Goal: Task Accomplishment & Management: Use online tool/utility

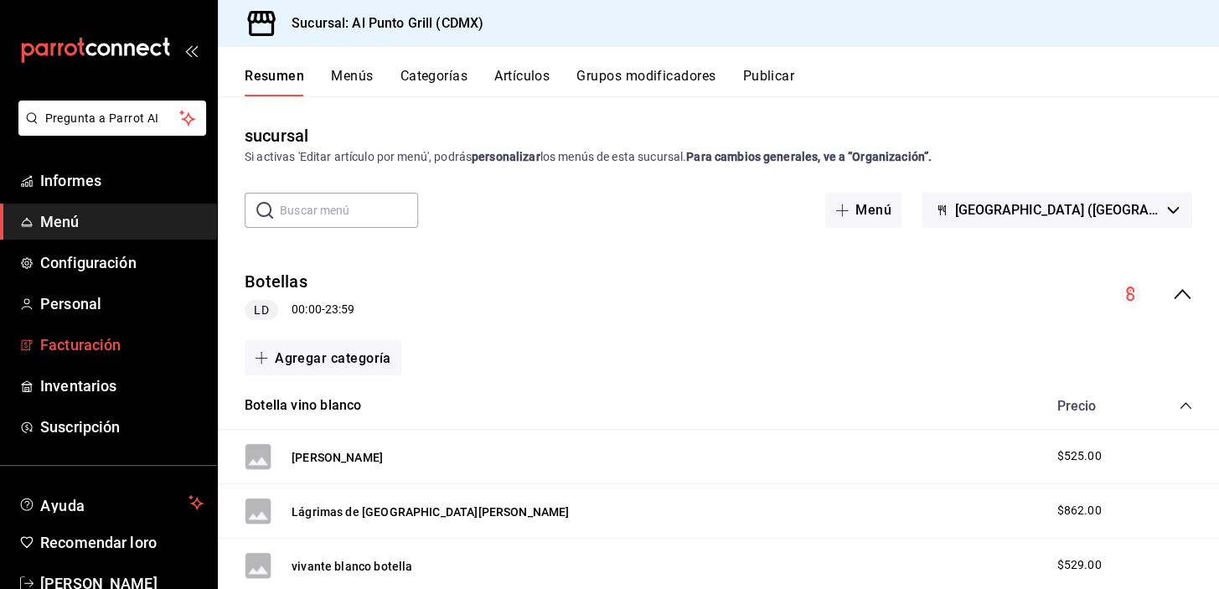
click at [103, 348] on font "Facturación" at bounding box center [80, 345] width 80 height 18
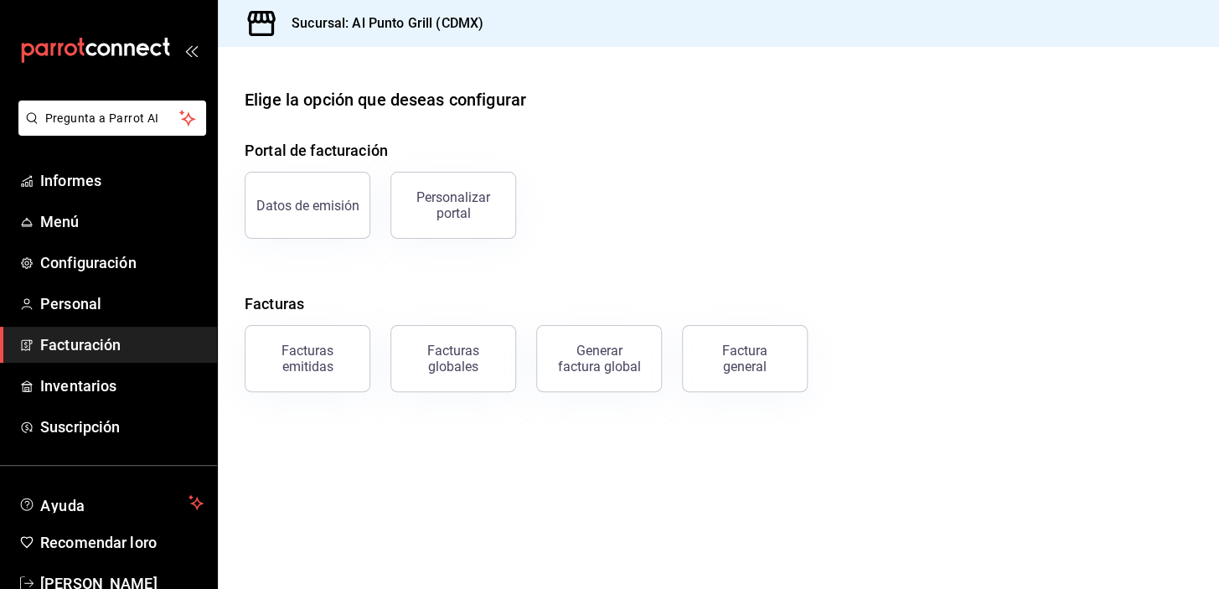
click at [760, 368] on div "Factura general" at bounding box center [745, 359] width 84 height 32
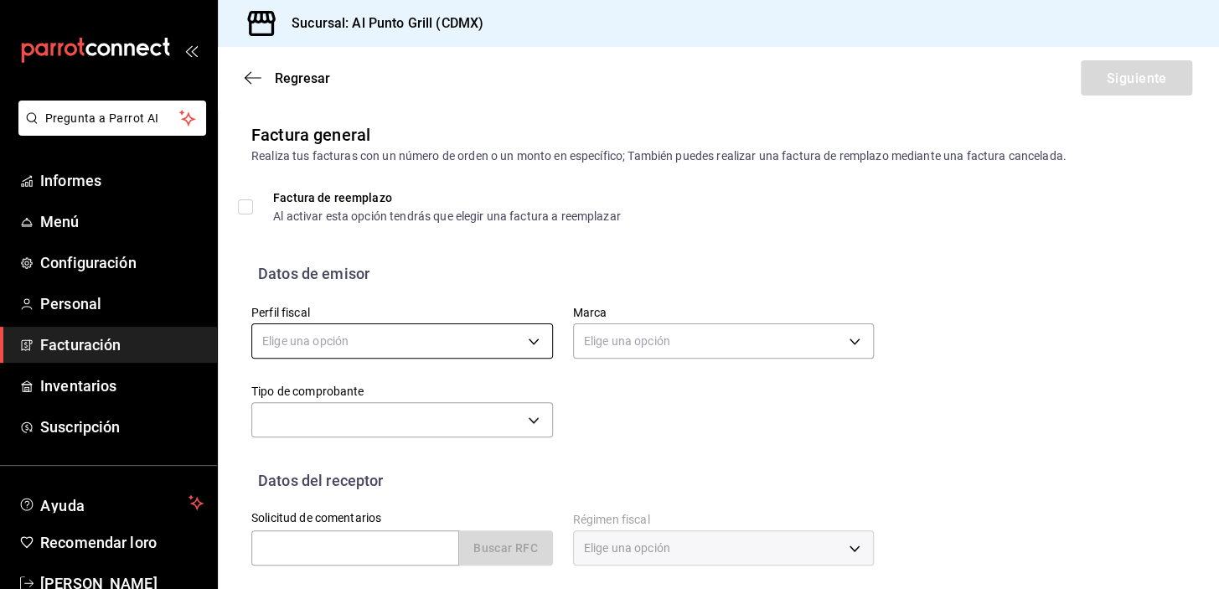
click at [505, 345] on body "Pregunta a Parrot AI Informes Menú Configuración Personal Facturación Inventari…" at bounding box center [609, 294] width 1219 height 589
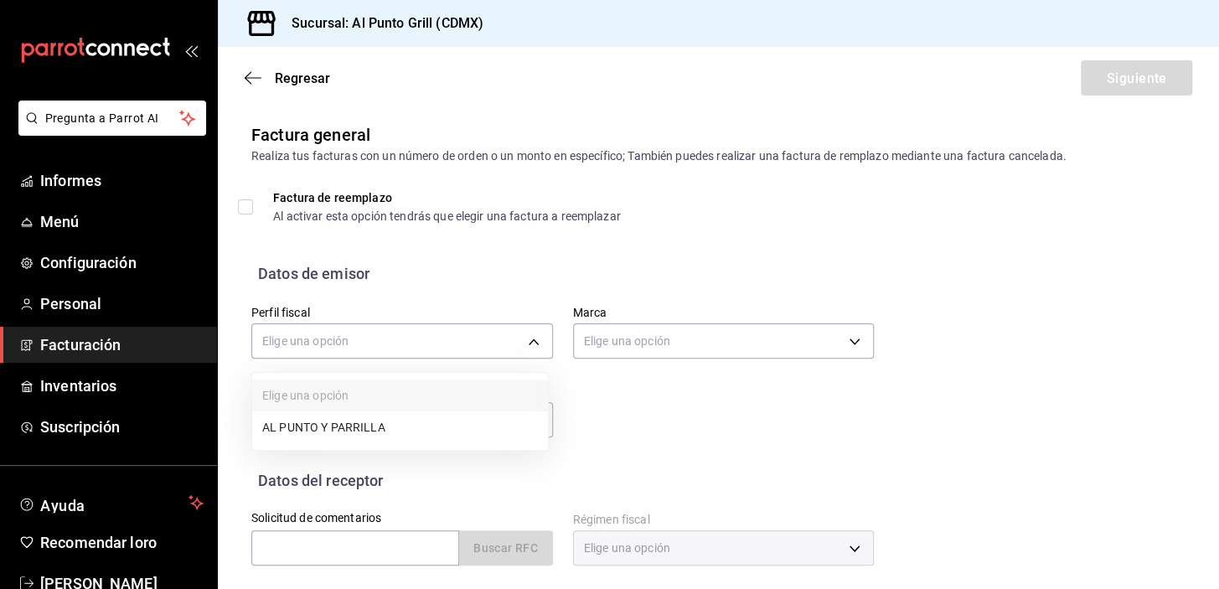
click at [379, 439] on li "AL PUNTO Y PARRILLA" at bounding box center [400, 427] width 296 height 32
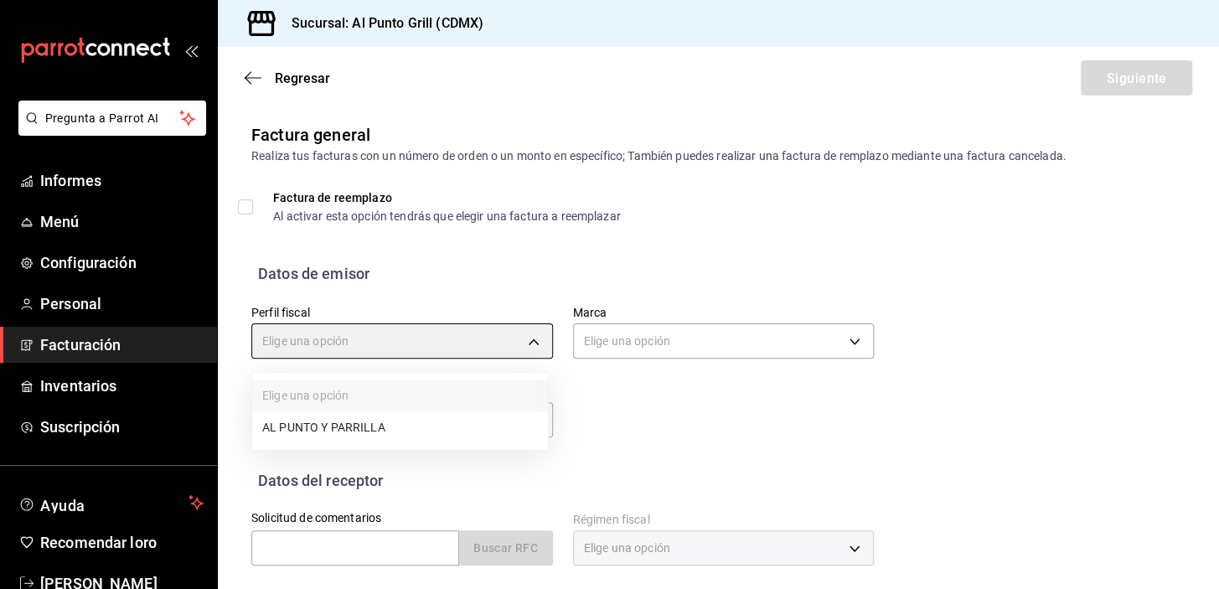
type input "711c2bc8-79b3-43e0-95de-ea7f23beadbf"
type input "359452a4-77df-4a2a-96d1-dbb27ae34e49"
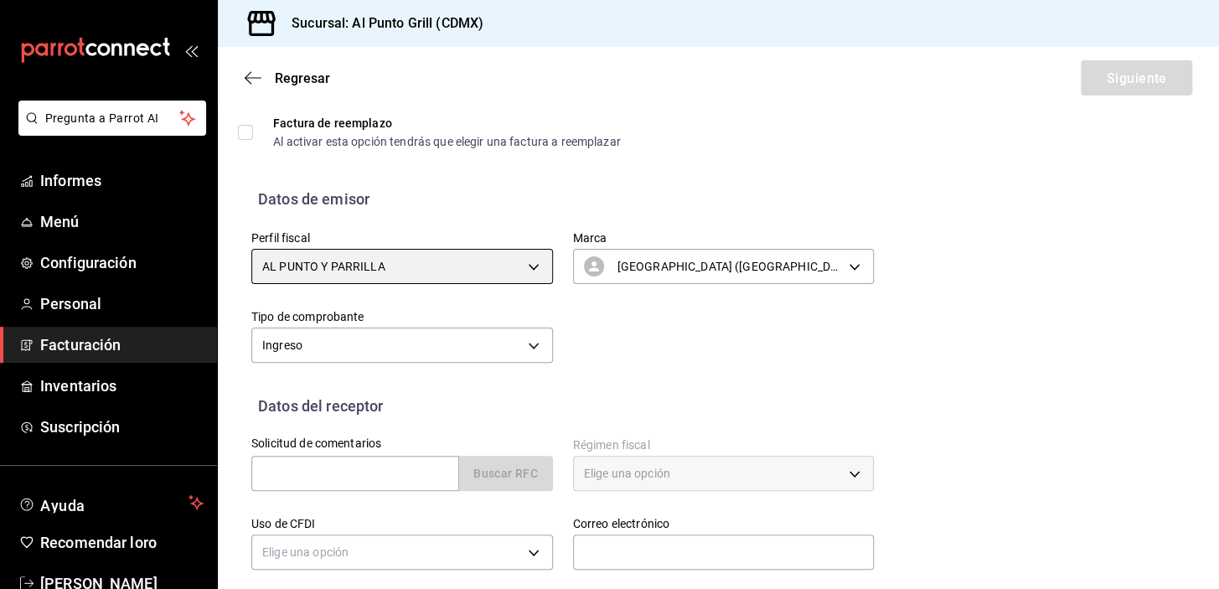
scroll to position [212, 0]
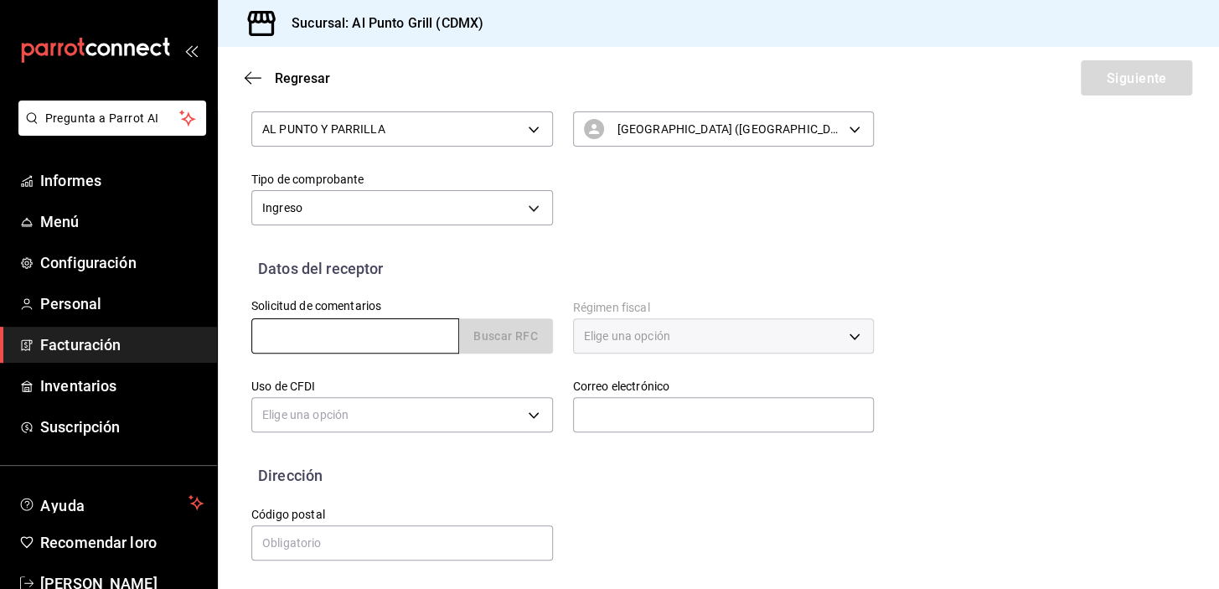
click at [342, 339] on input "text" at bounding box center [355, 335] width 208 height 35
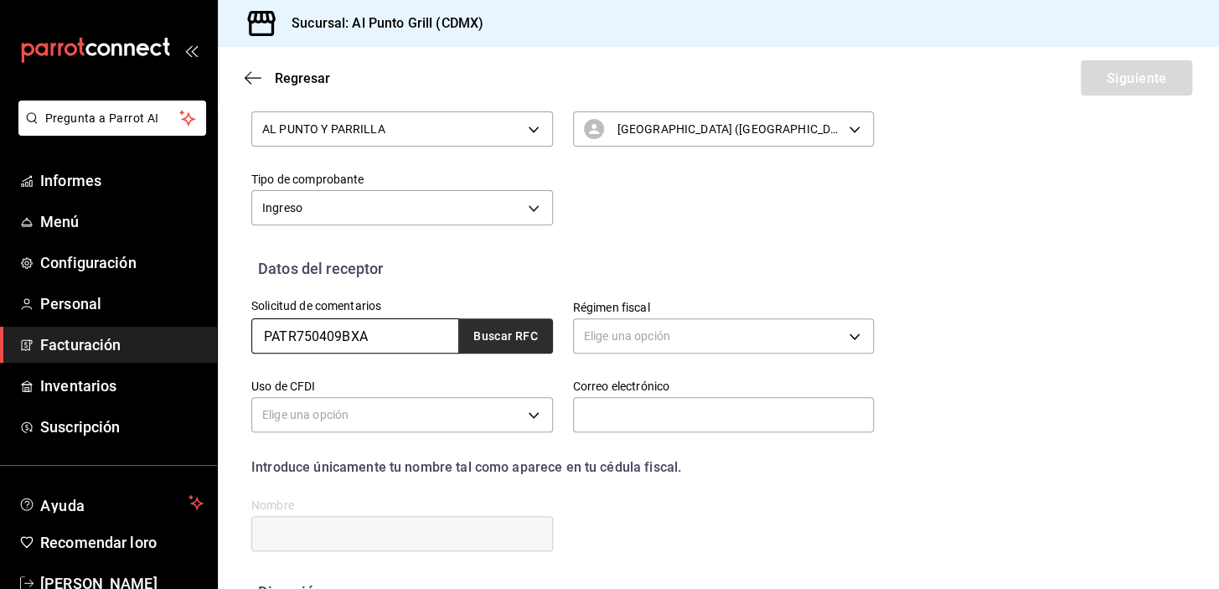
type input "PATR750409BXA"
click at [483, 343] on font "Buscar RFC" at bounding box center [505, 336] width 64 height 13
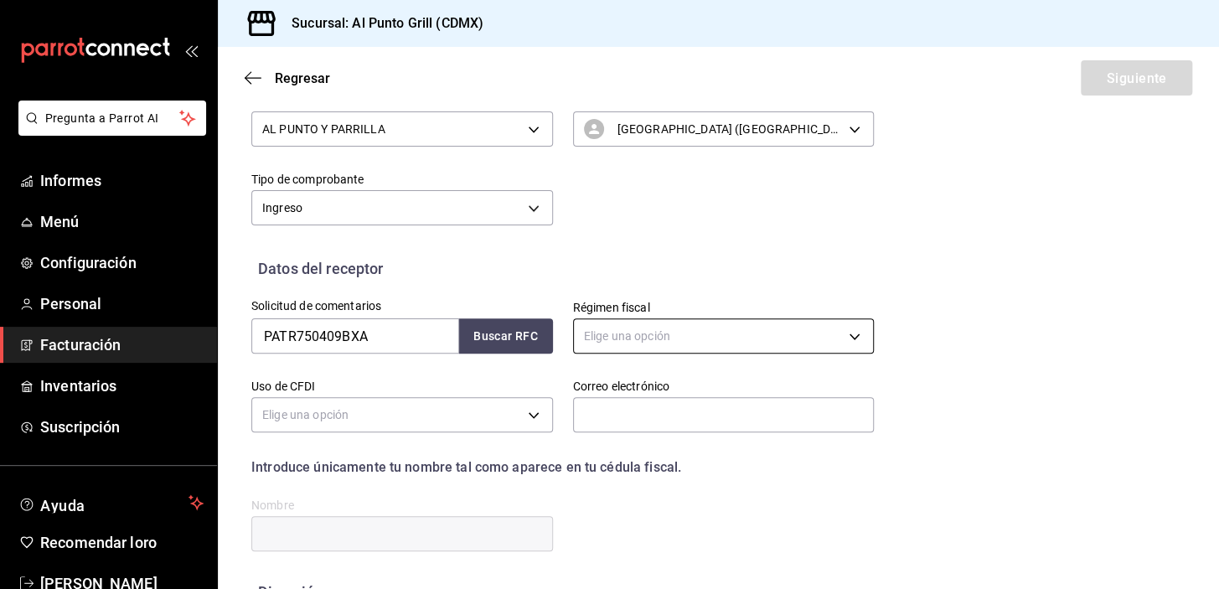
click at [600, 338] on body "Pregunta a Parrot AI Informes Menú Configuración Personal Facturación Inventari…" at bounding box center [609, 294] width 1219 height 589
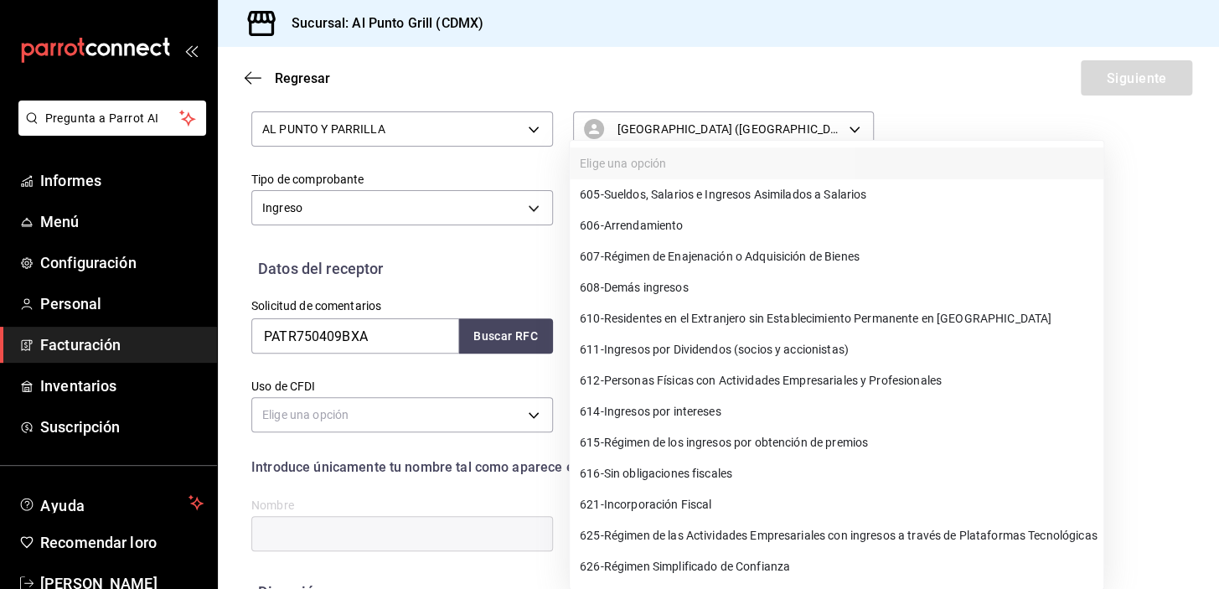
click at [718, 372] on span "612 - Personas Físicas con Actividades Empresariales y Profesionales" at bounding box center [761, 381] width 362 height 18
type input "612"
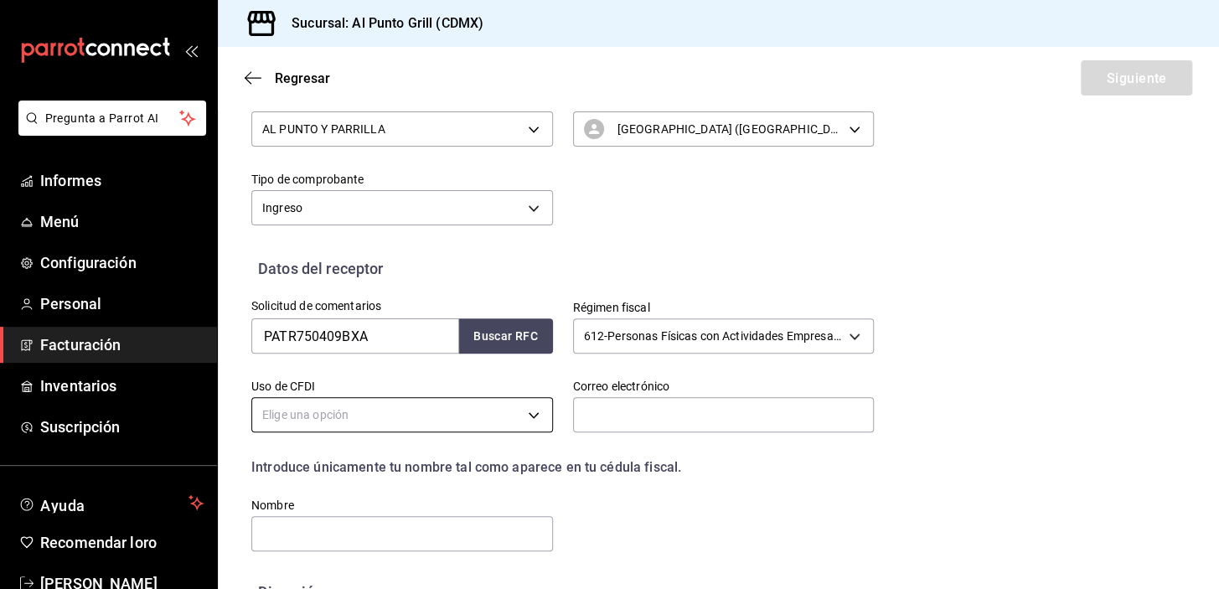
click at [410, 421] on body "Pregunta a Parrot AI Informes Menú Configuración Personal Facturación Inventari…" at bounding box center [609, 294] width 1219 height 589
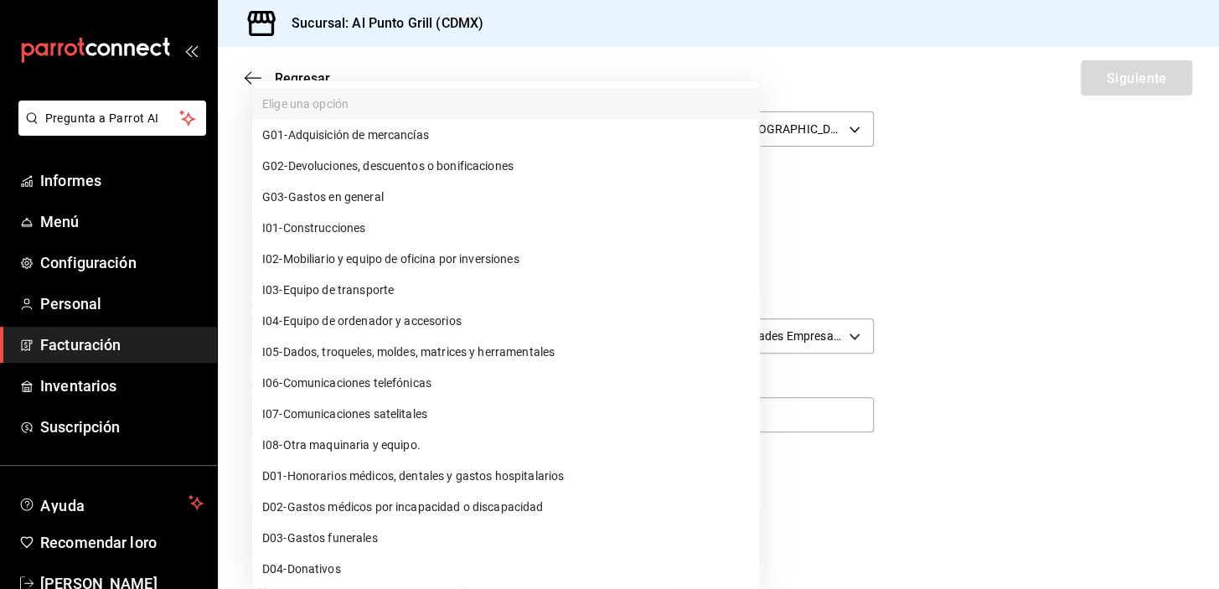
click at [332, 197] on font "Gastos en general" at bounding box center [335, 196] width 95 height 13
type input "G03"
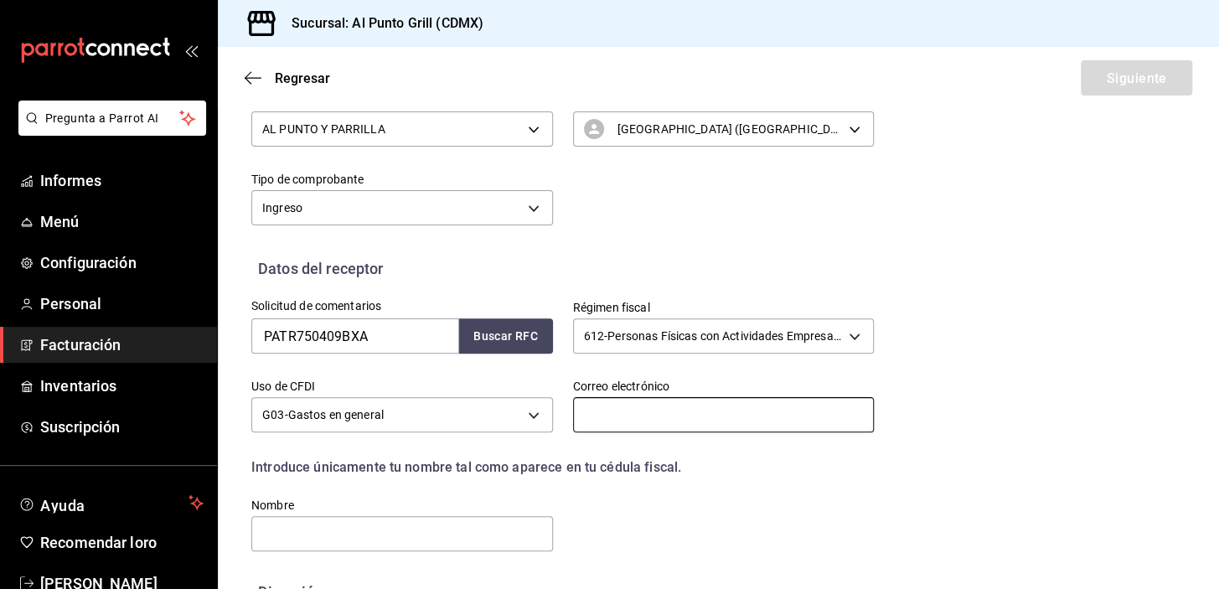
click at [609, 410] on input "text" at bounding box center [724, 414] width 302 height 35
type input "[EMAIL_ADDRESS][DOMAIN_NAME]"
type input "612"
type input "DE C.V."
type input "55717"
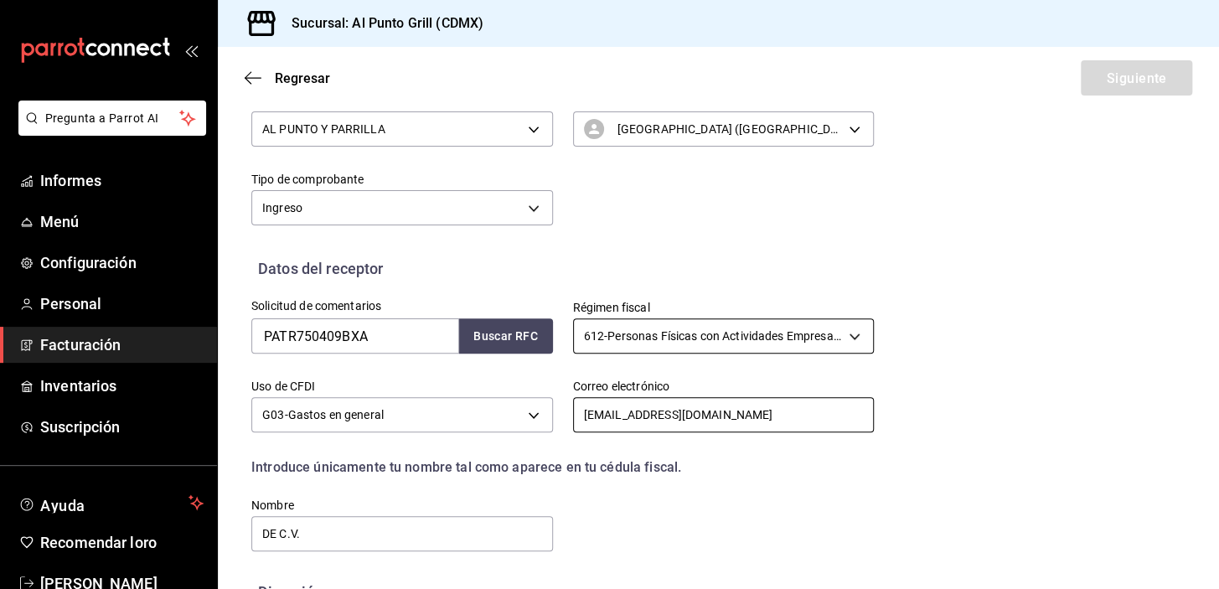
type input "612"
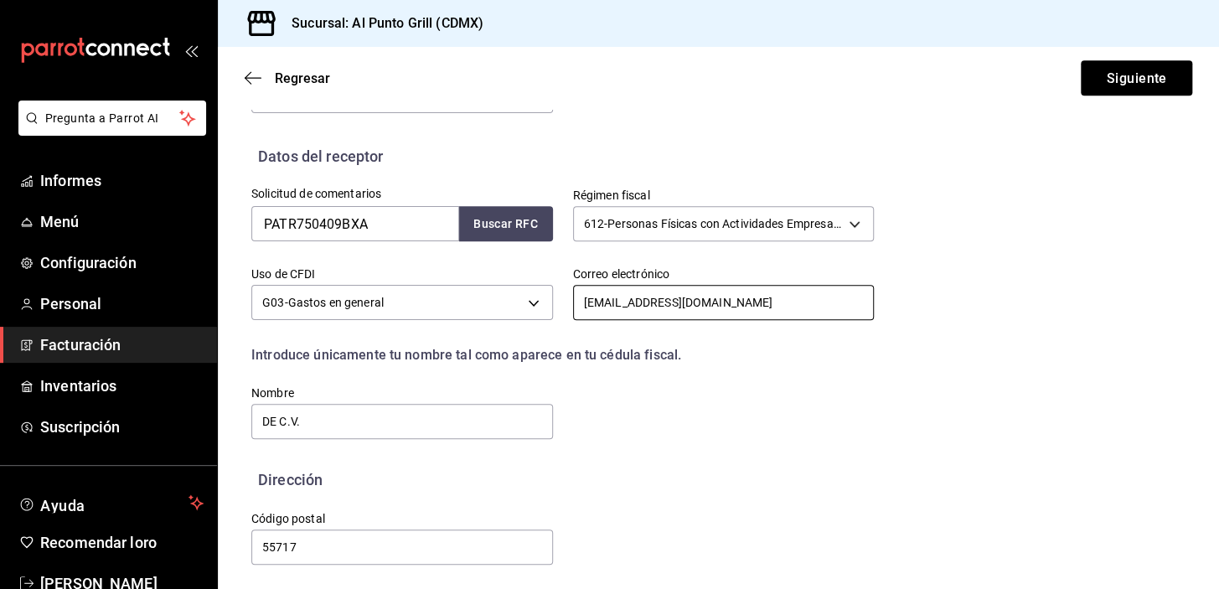
scroll to position [328, 0]
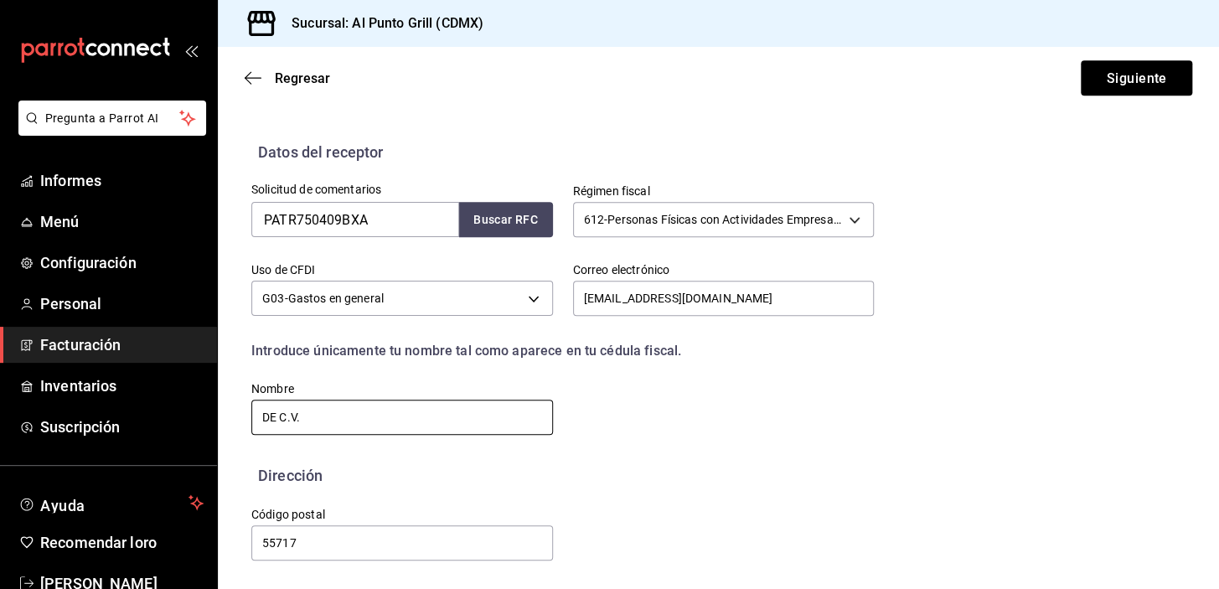
drag, startPoint x: 317, startPoint y: 418, endPoint x: 253, endPoint y: 418, distance: 63.7
click at [253, 418] on input "DE C.V." at bounding box center [402, 416] width 302 height 35
type input "[PERSON_NAME]"
click at [324, 544] on input "55717" at bounding box center [402, 542] width 302 height 35
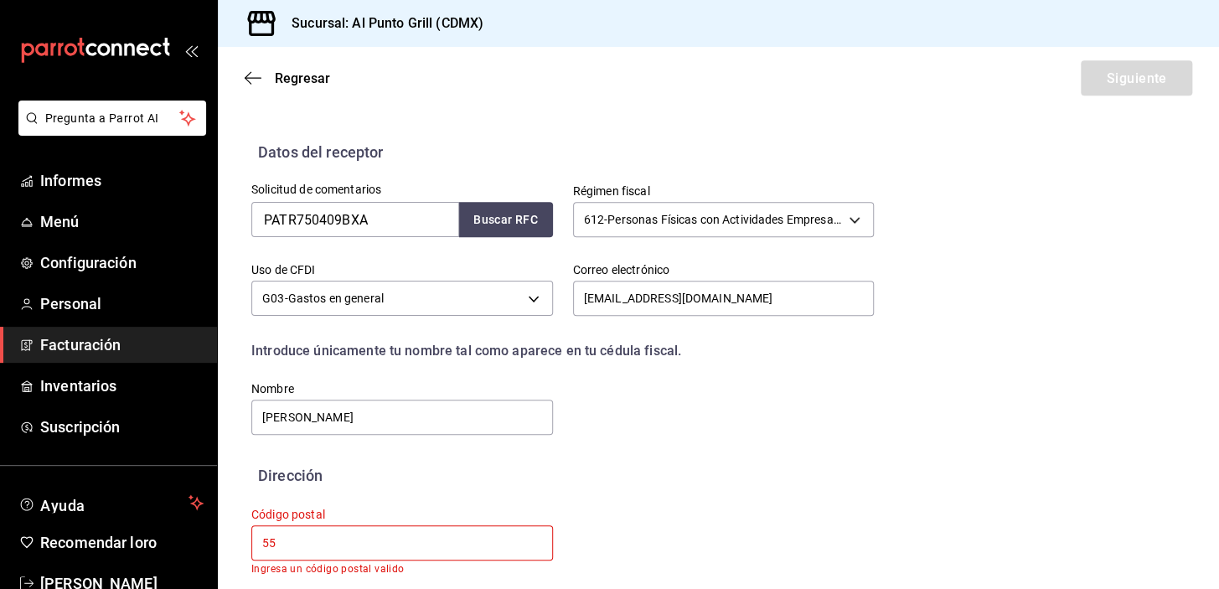
type input "5"
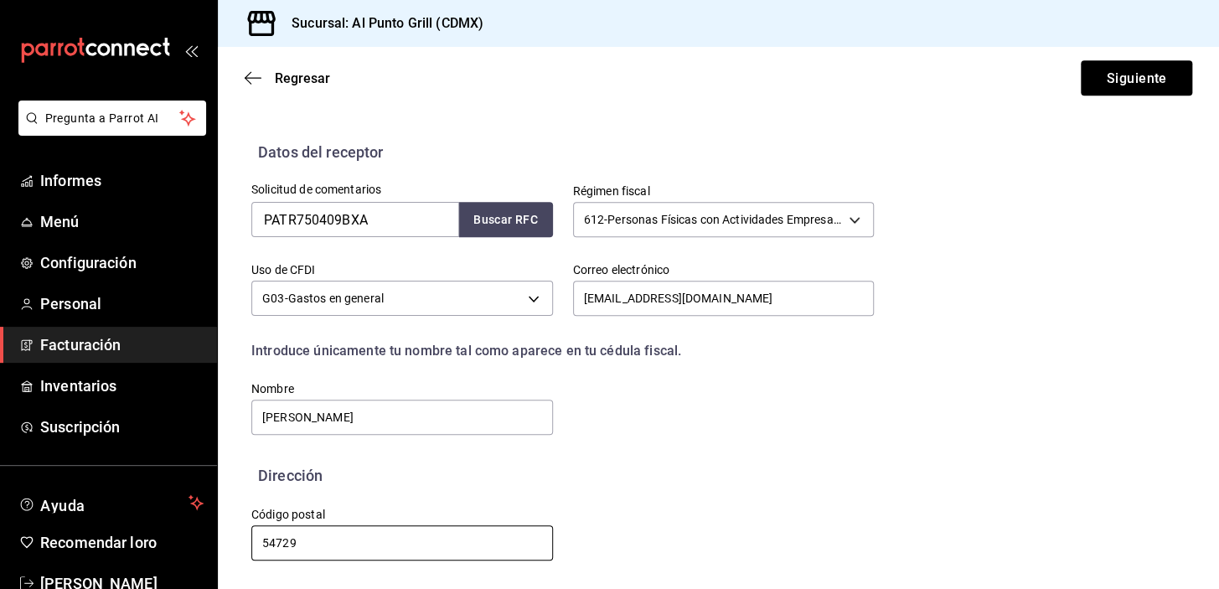
scroll to position [43, 0]
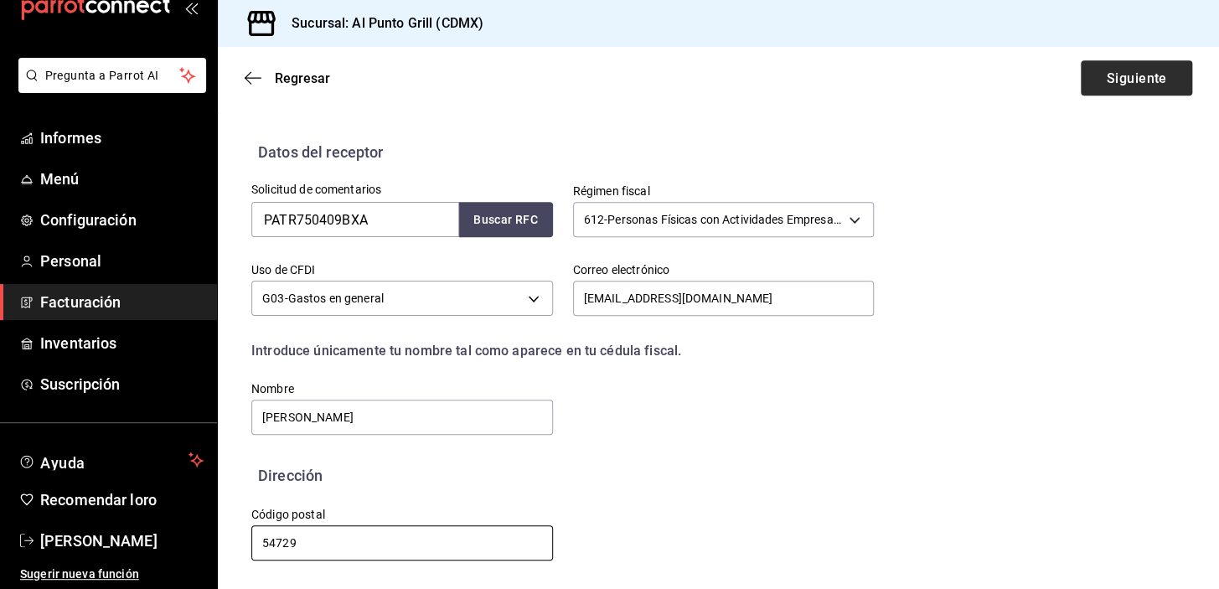
type input "54729"
click at [1090, 74] on button "Siguiente" at bounding box center [1135, 77] width 111 height 35
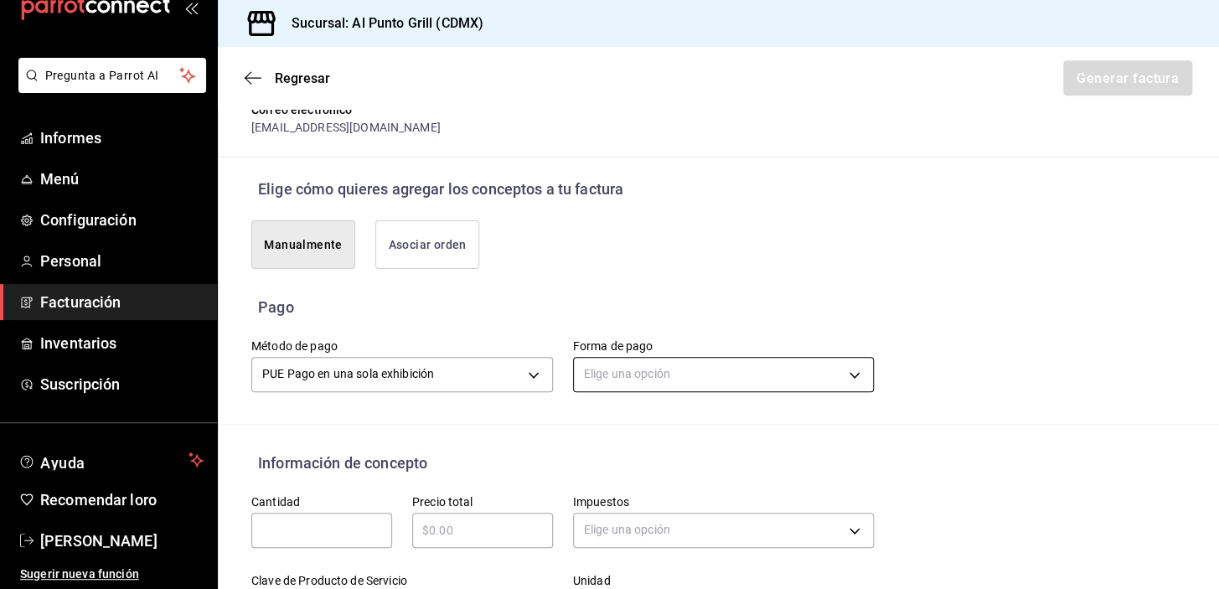
click at [678, 376] on body "Pregunta a Parrot AI Informes Menú Configuración Personal Facturación Inventari…" at bounding box center [609, 294] width 1219 height 589
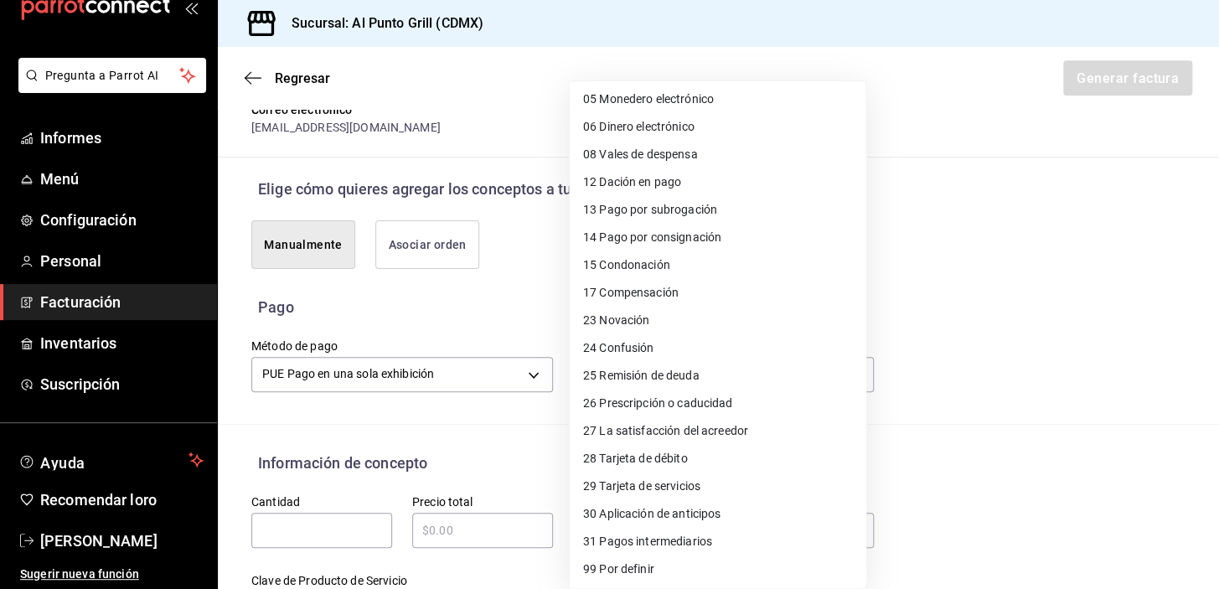
scroll to position [142, 0]
click at [647, 462] on font "Tarjeta de débito" at bounding box center [643, 457] width 88 height 13
type input "28"
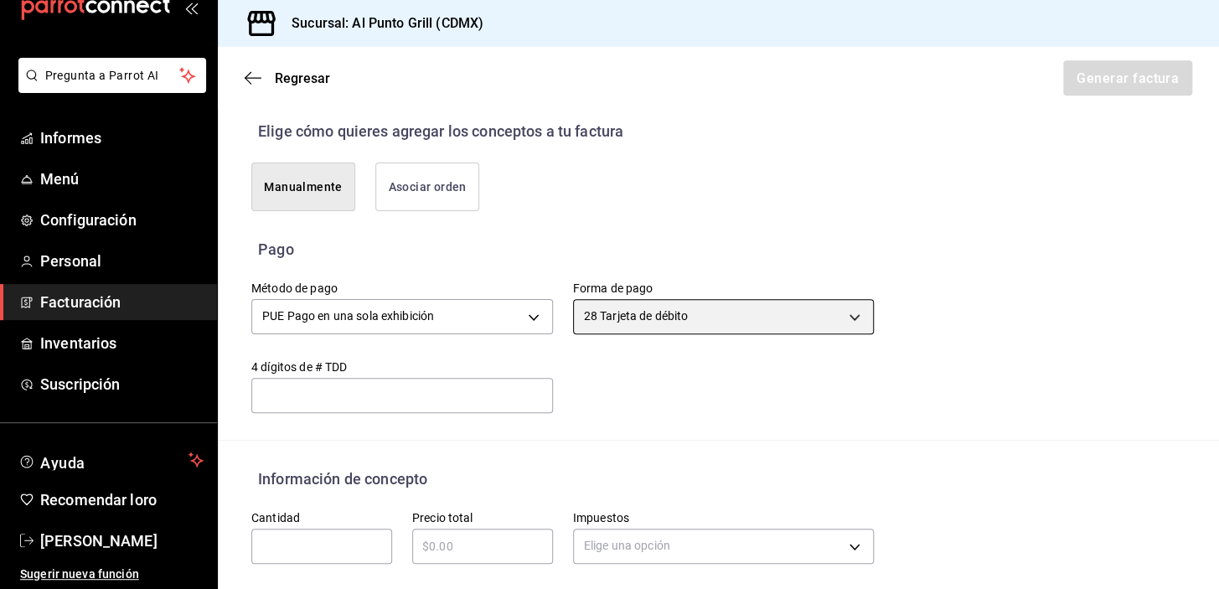
scroll to position [481, 0]
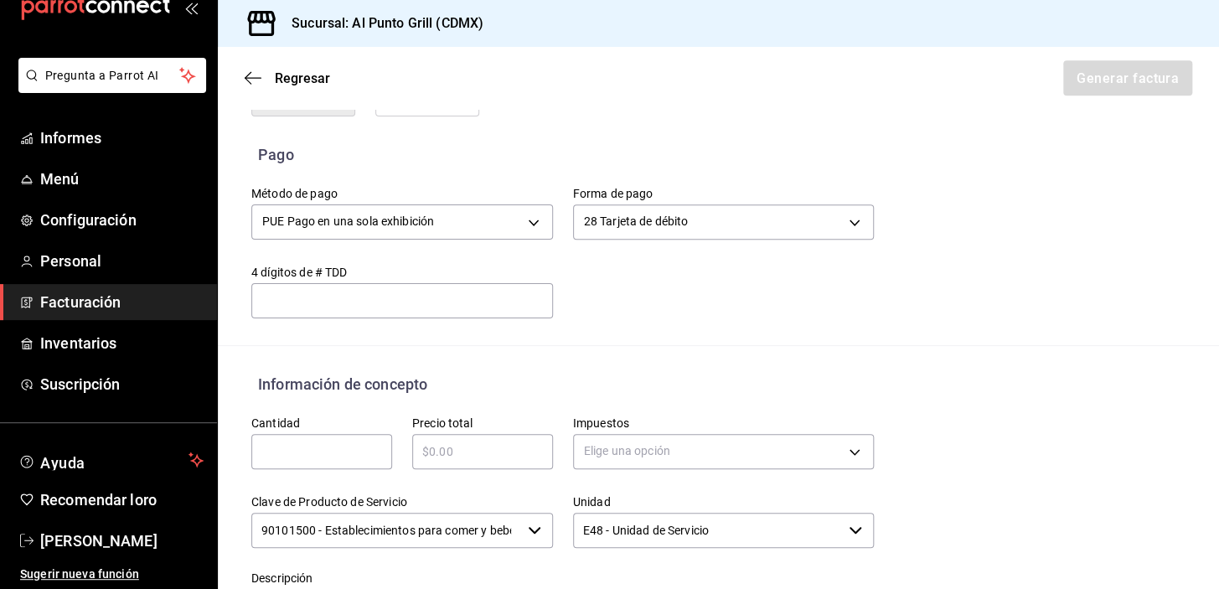
click at [308, 445] on input "text" at bounding box center [321, 451] width 141 height 20
type input "1"
click at [432, 441] on input "text" at bounding box center [482, 451] width 141 height 20
type input "$3026.00"
click at [585, 443] on body "Pregunta a Parrot AI Informes Menú Configuración Personal Facturación Inventari…" at bounding box center [609, 294] width 1219 height 589
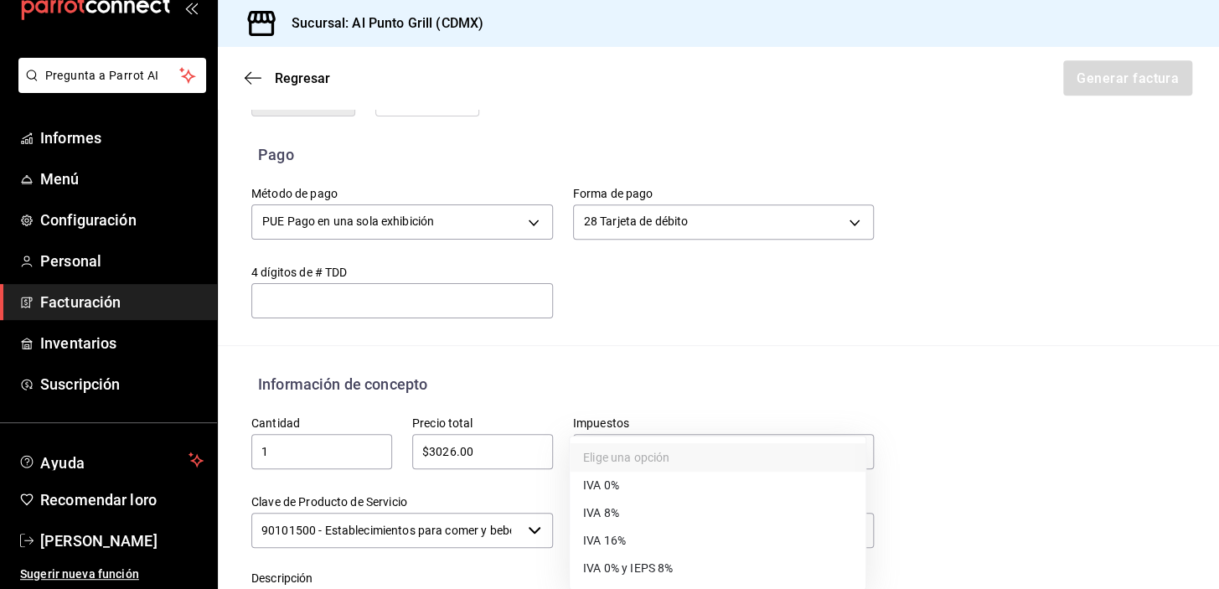
click at [618, 537] on font "IVA 16%" at bounding box center [604, 539] width 43 height 13
type input "IVA_16"
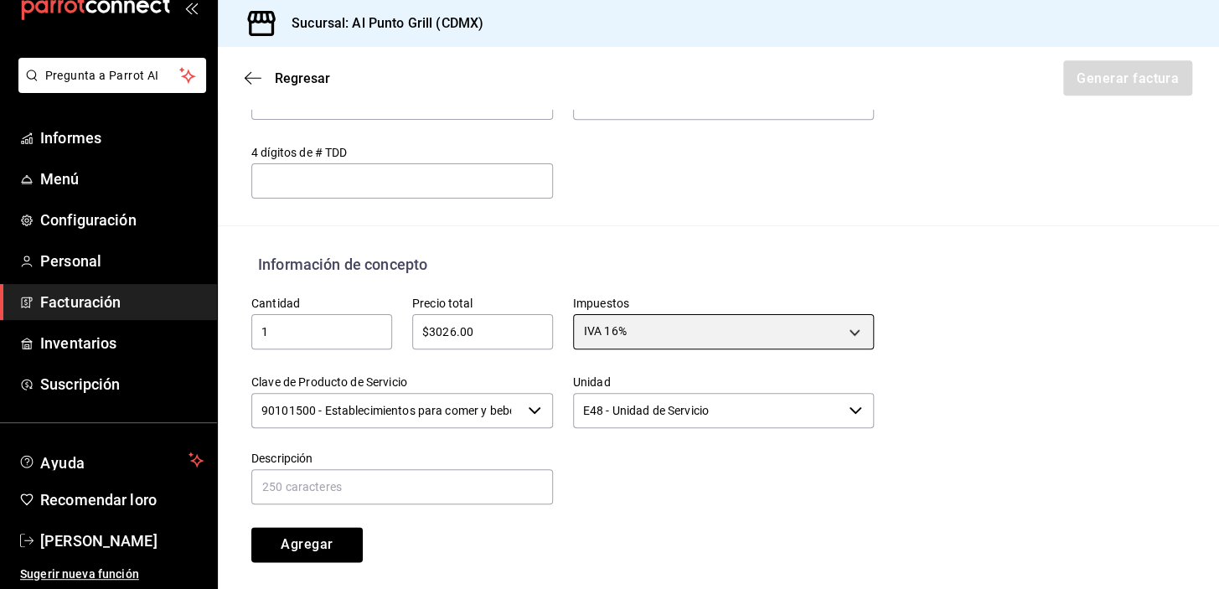
scroll to position [709, 0]
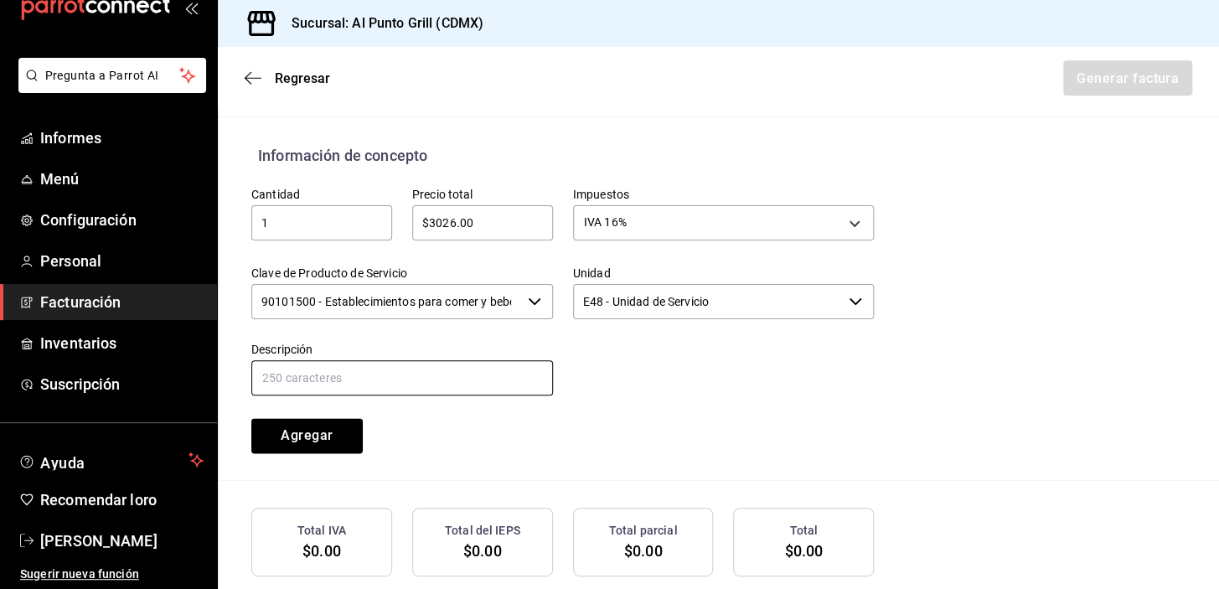
click at [351, 376] on input "text" at bounding box center [402, 377] width 302 height 35
type input "CONSUMO DE ALIMENTOS Y BEBIDAS"
click at [291, 430] on font "Agregar" at bounding box center [307, 435] width 52 height 16
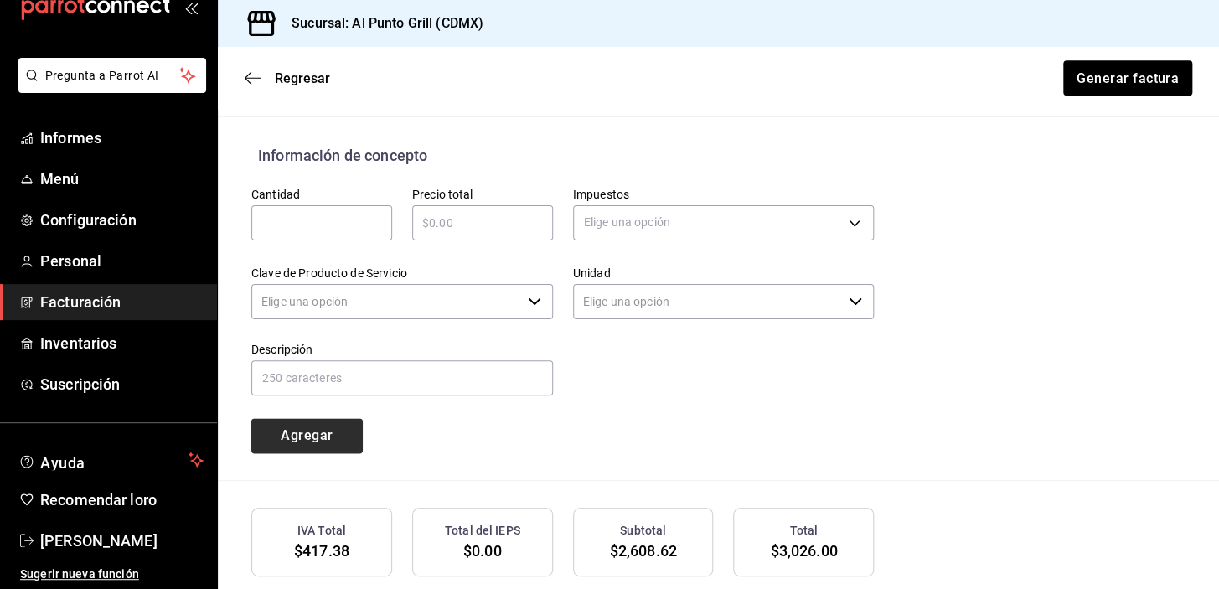
type input "90101500 - Establecimientos para comer y beber"
type input "E48 - Unidad de Servicio"
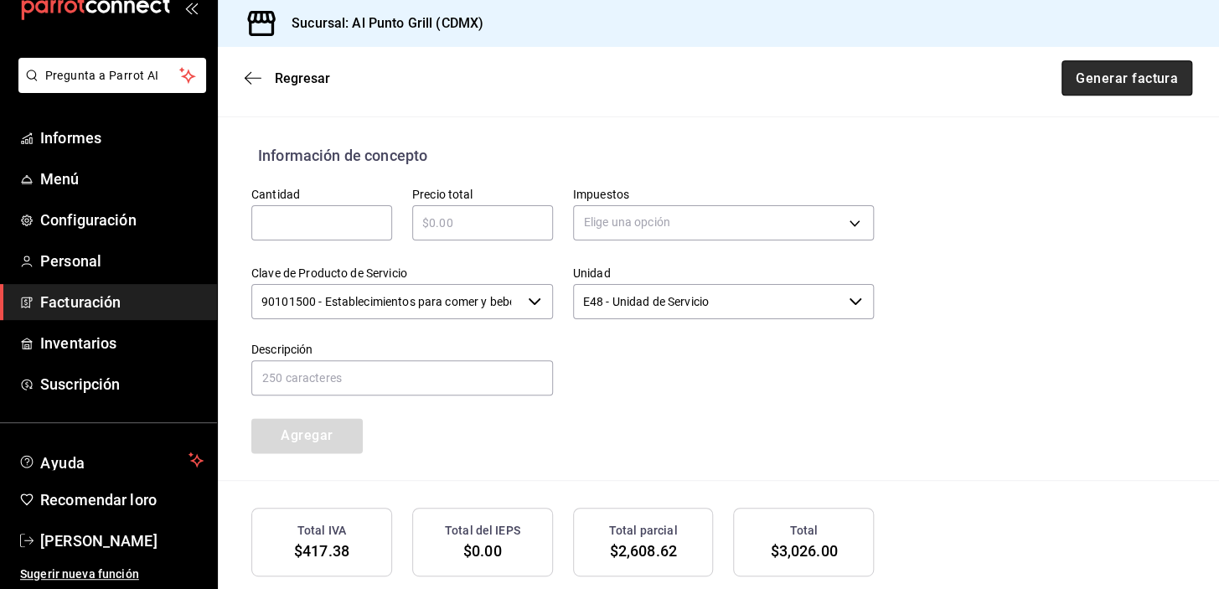
click at [1124, 80] on font "Generar factura" at bounding box center [1126, 78] width 102 height 16
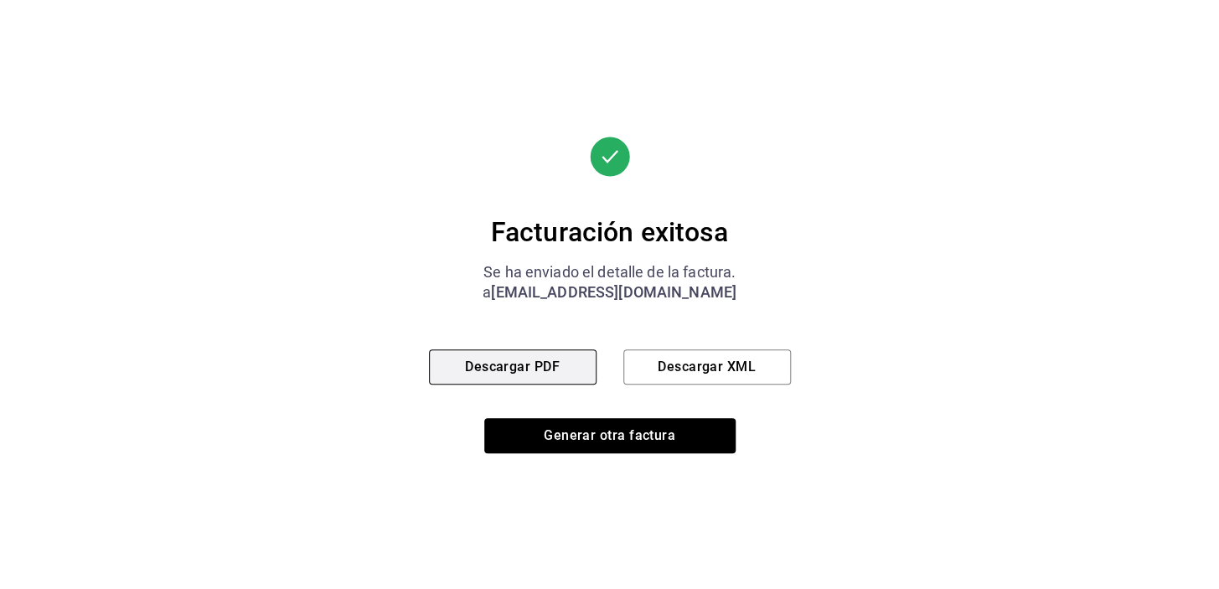
click at [438, 371] on button "Descargar PDF" at bounding box center [513, 366] width 168 height 35
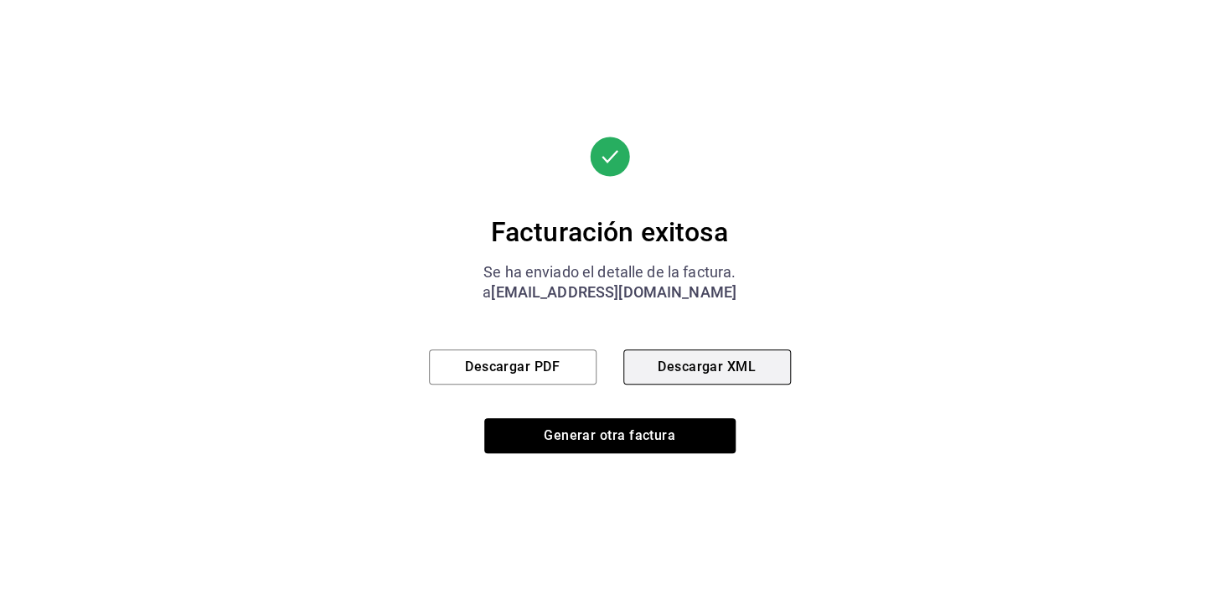
click at [710, 356] on button "Descargar XML" at bounding box center [707, 366] width 168 height 35
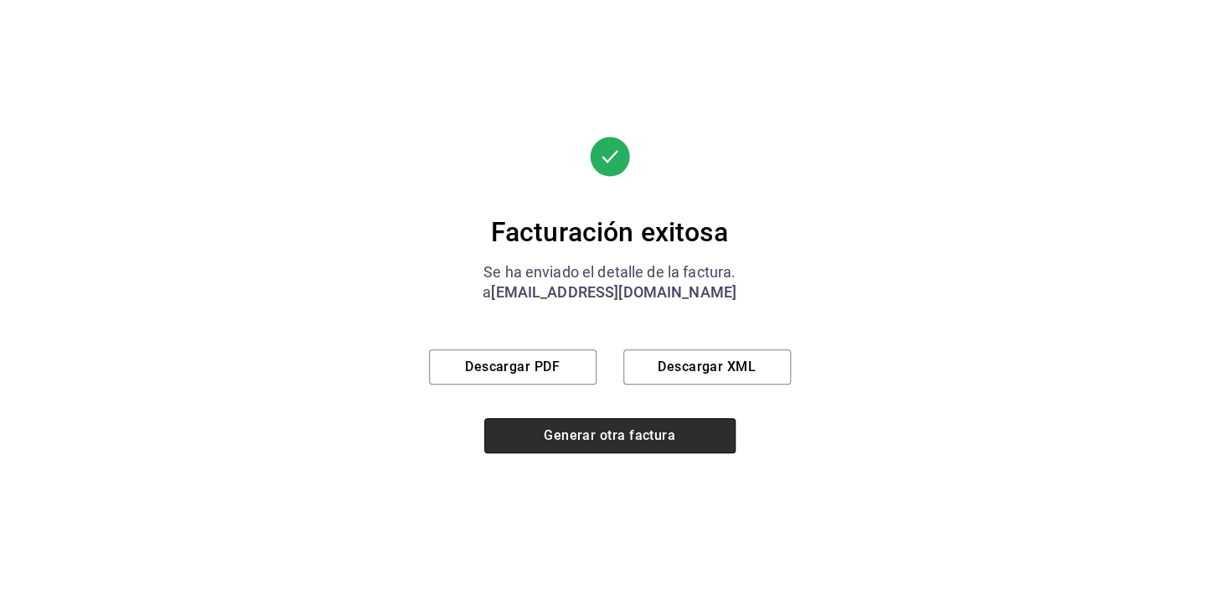
click at [694, 430] on button "Generar otra factura" at bounding box center [609, 435] width 251 height 35
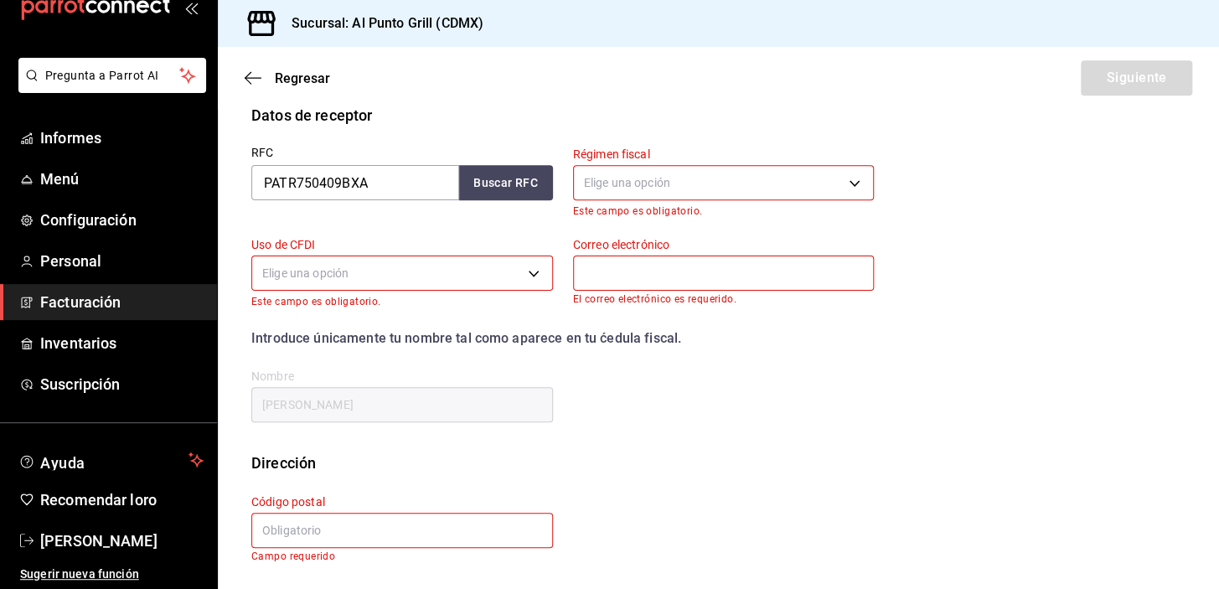
scroll to position [213, 0]
